Goal: Transaction & Acquisition: Book appointment/travel/reservation

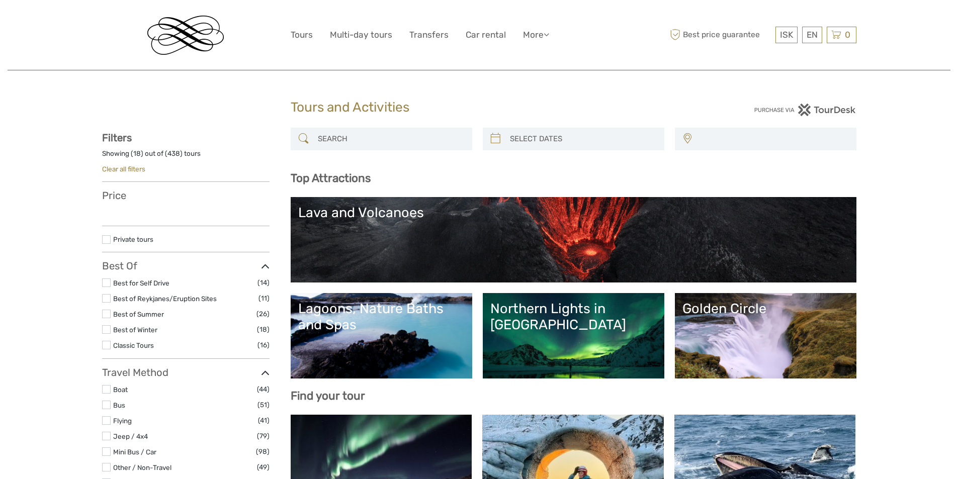
select select
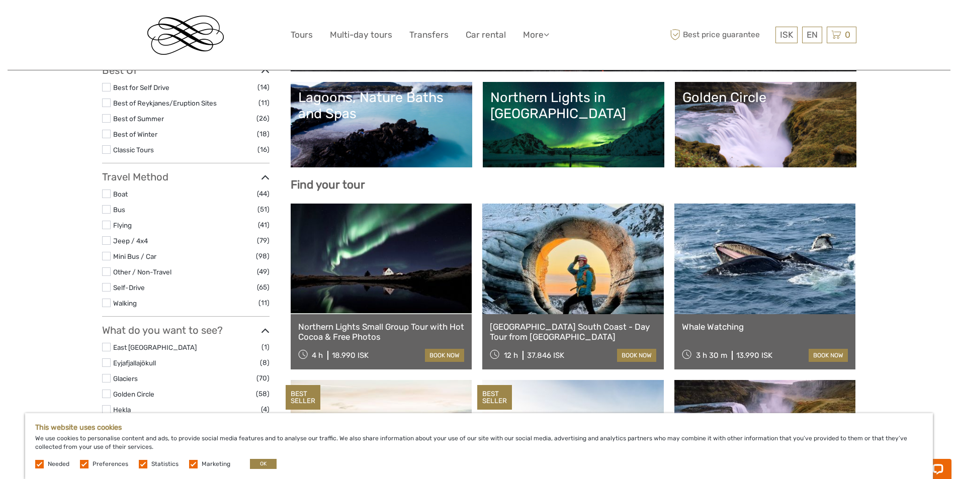
scroll to position [251, 0]
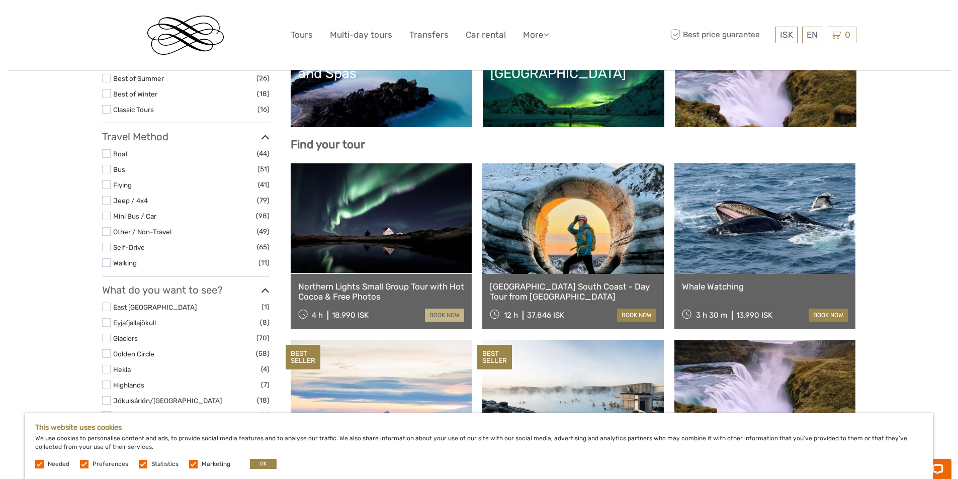
click at [435, 312] on link "book now" at bounding box center [444, 315] width 39 height 13
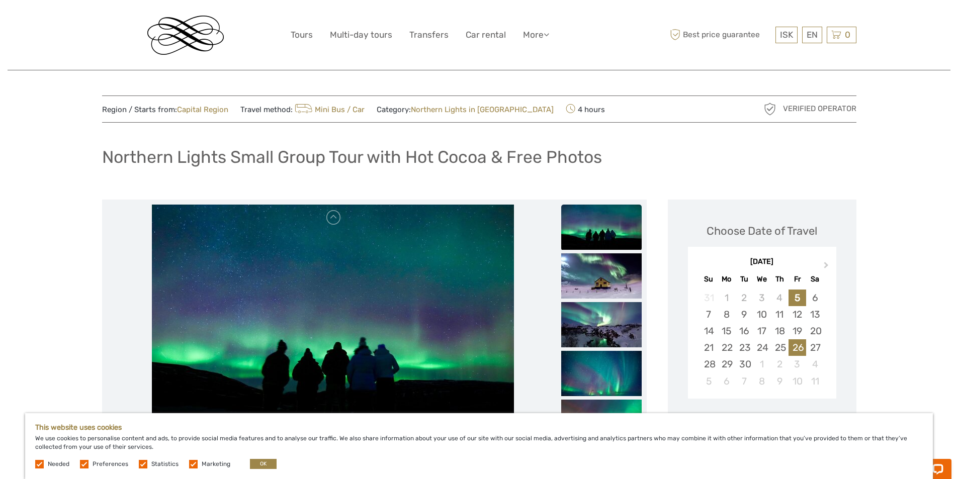
click at [801, 347] on div "26" at bounding box center [797, 347] width 18 height 17
